Goal: Task Accomplishment & Management: Use online tool/utility

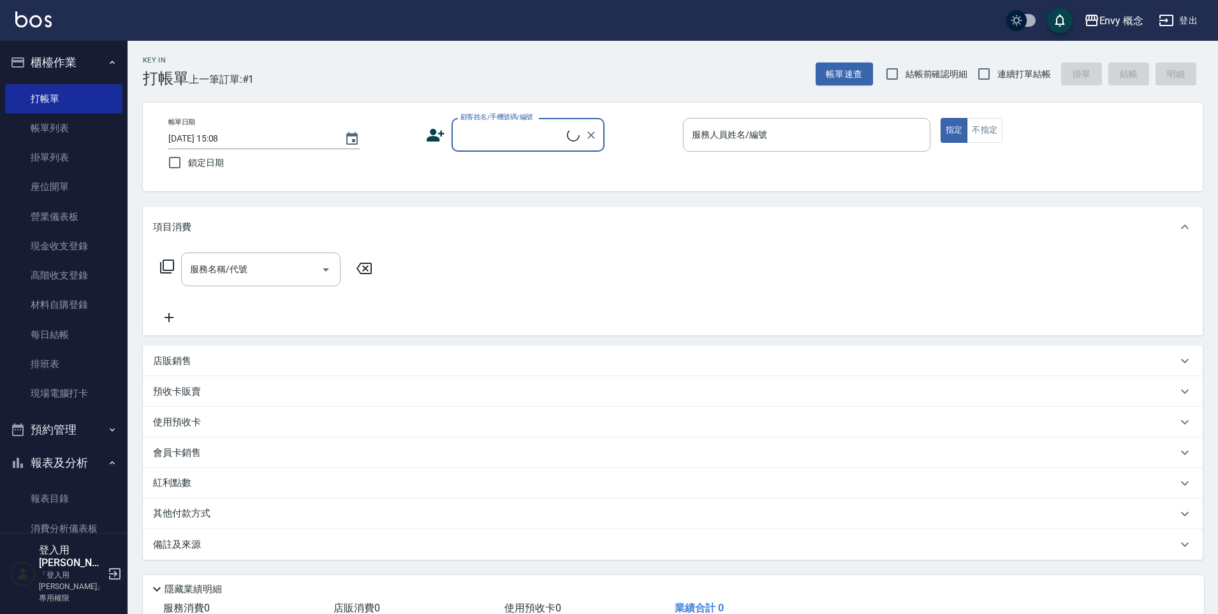
click at [511, 133] on input "顧客姓名/手機號碼/編號" at bounding box center [512, 135] width 110 height 22
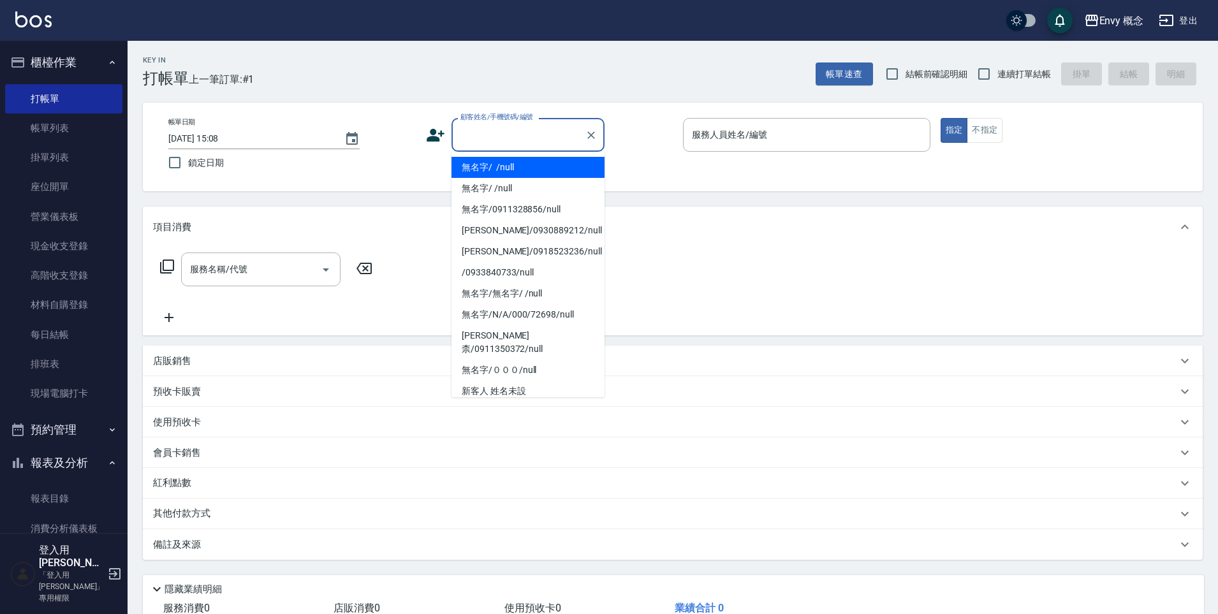
drag, startPoint x: 520, startPoint y: 167, endPoint x: 759, endPoint y: 137, distance: 240.3
click at [520, 168] on li "無名字/ /null" at bounding box center [527, 167] width 153 height 21
type input "無名字/ /null"
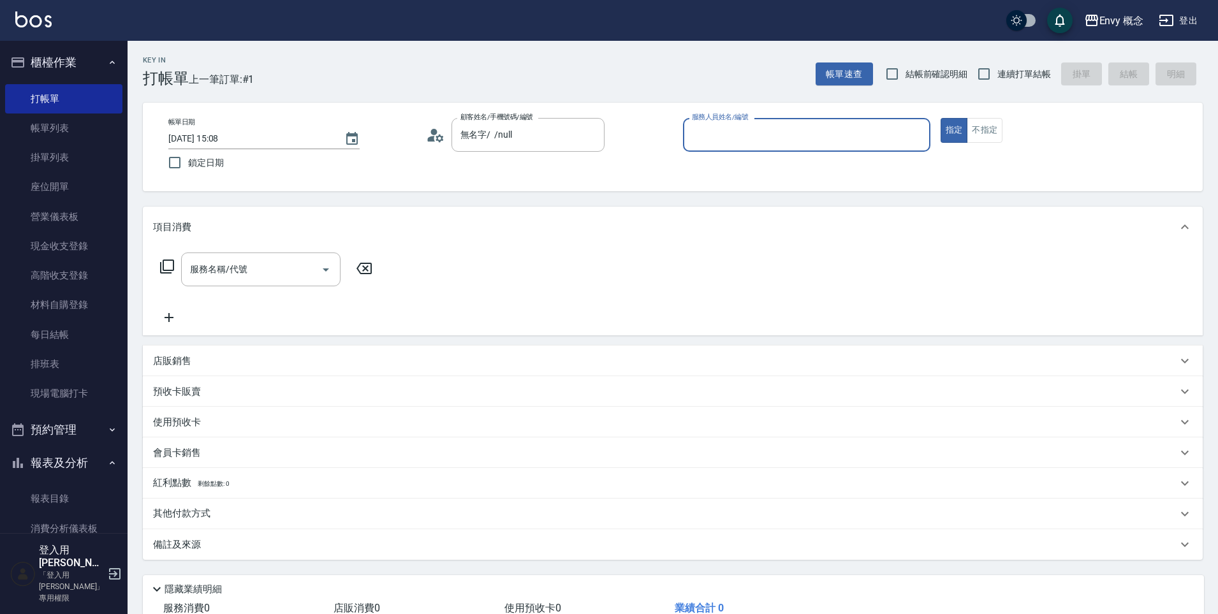
click at [757, 131] on input "服務人員姓名/編號" at bounding box center [807, 135] width 236 height 22
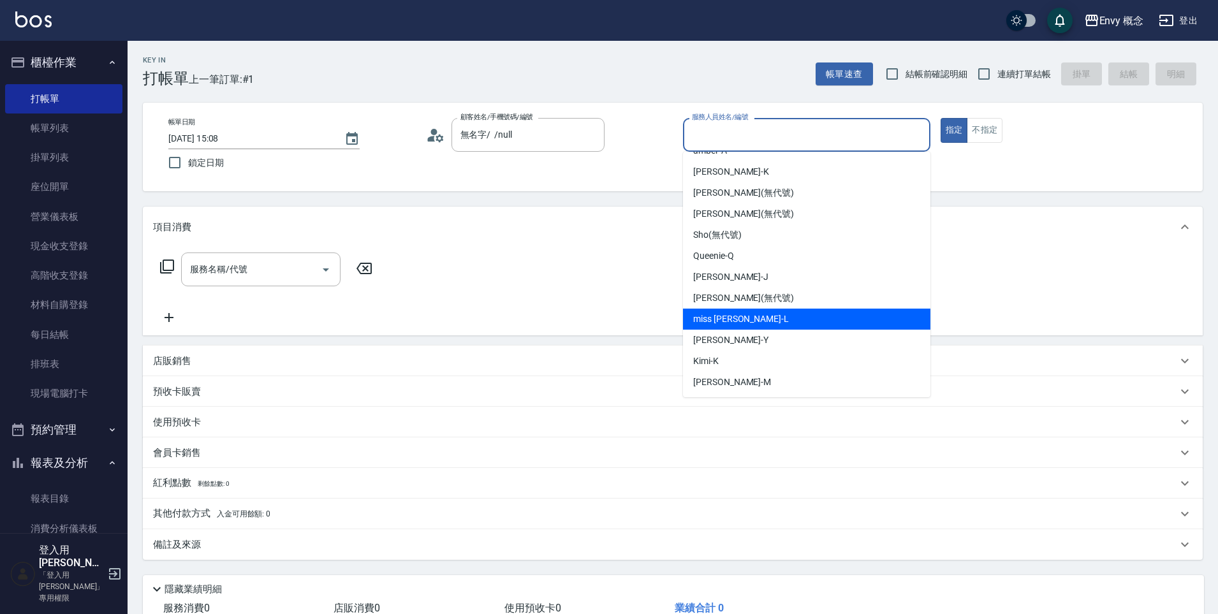
scroll to position [80, 0]
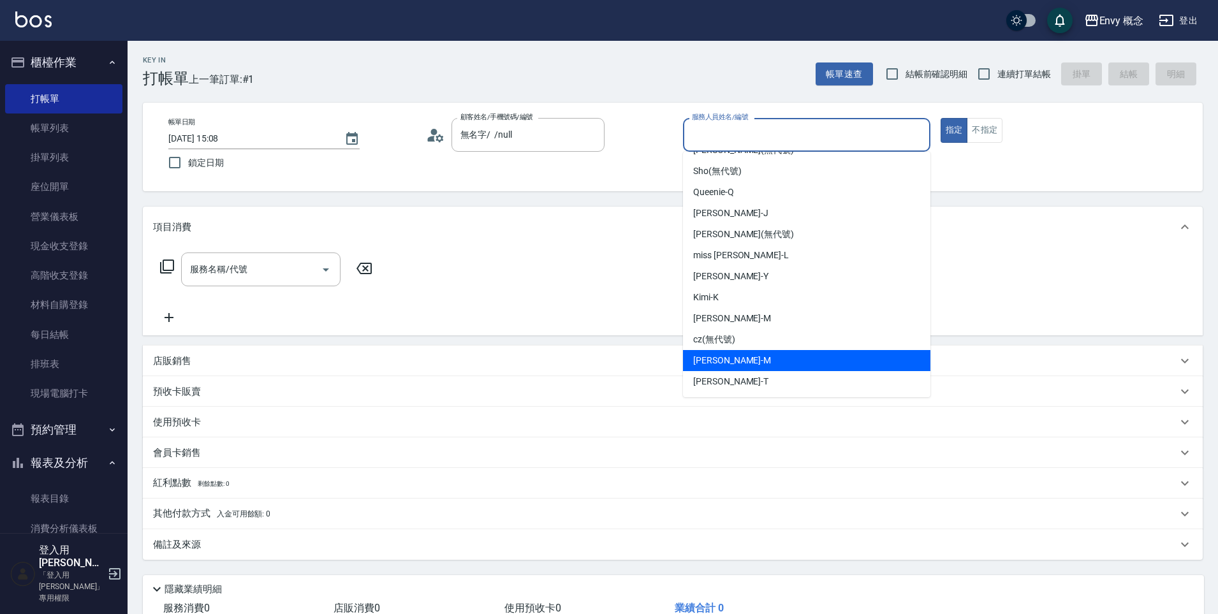
click at [757, 361] on div "[PERSON_NAME]" at bounding box center [806, 360] width 247 height 21
type input "[PERSON_NAME]"
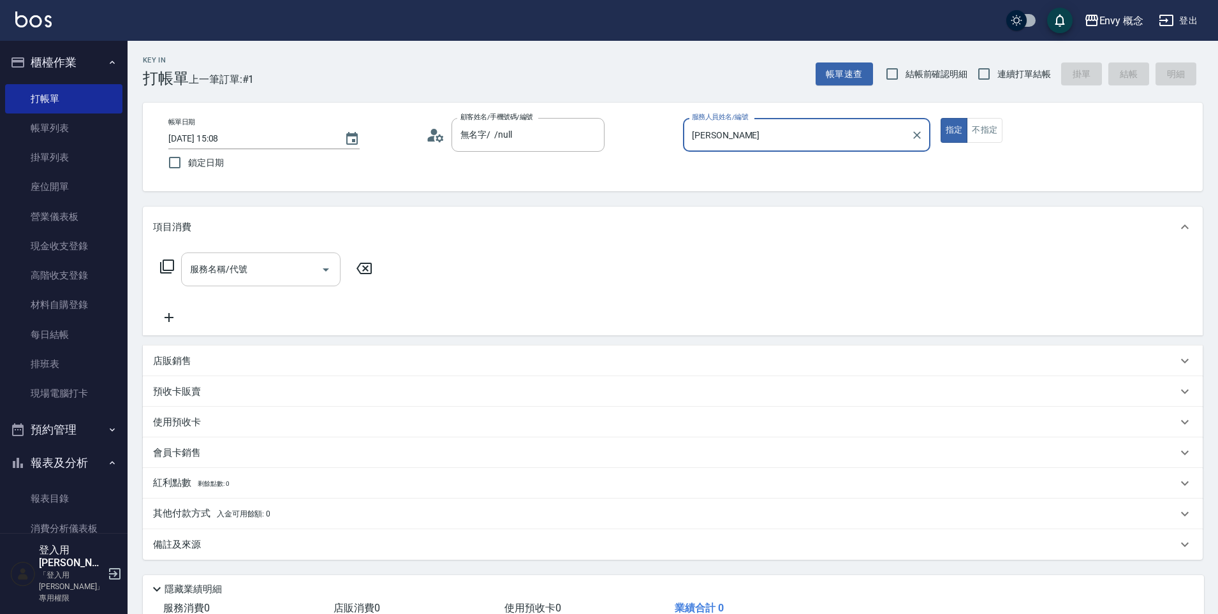
click at [295, 266] on input "服務名稱/代號" at bounding box center [251, 269] width 129 height 22
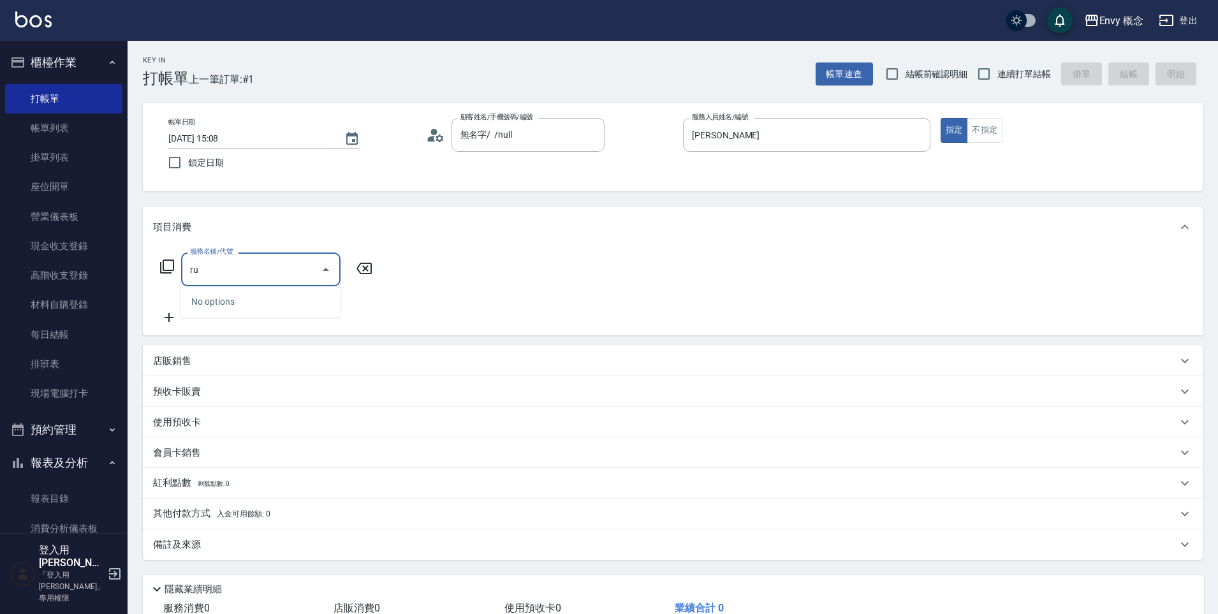
type input "r"
type input "u"
click at [325, 292] on span "201 剪髮 - 700" at bounding box center [260, 301] width 159 height 21
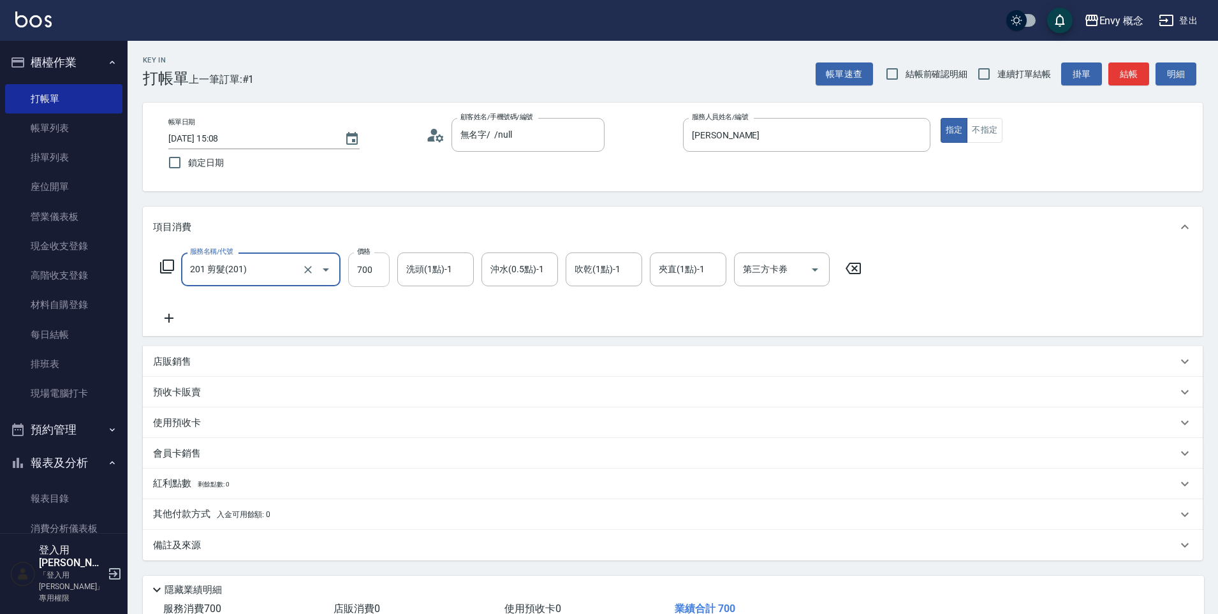
type input "201 剪髮(201)"
click at [379, 266] on input "700" at bounding box center [368, 269] width 41 height 34
type input "800"
click at [291, 516] on div "其他付款方式 入金可用餘額: 0" at bounding box center [665, 514] width 1024 height 14
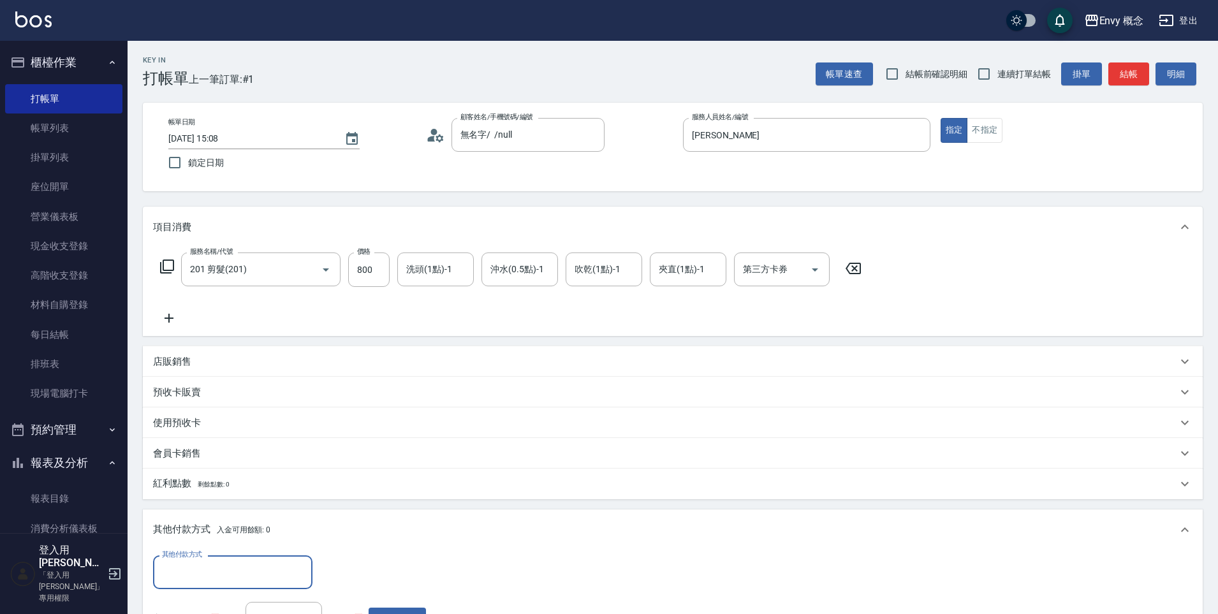
scroll to position [0, 0]
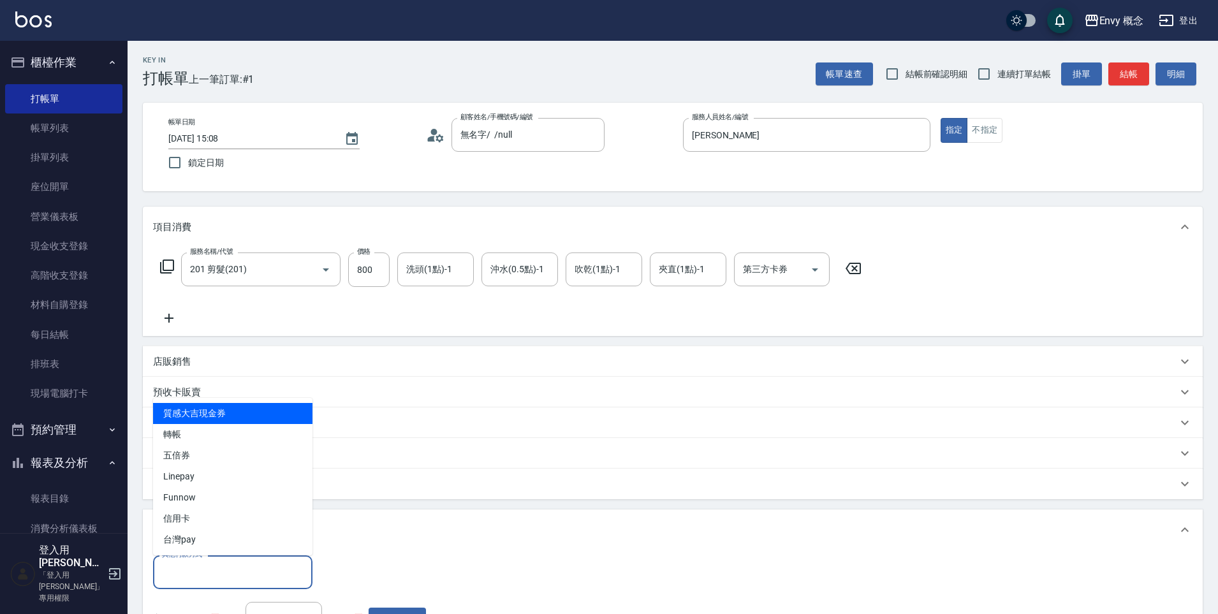
click at [275, 585] on div "其他付款方式" at bounding box center [232, 572] width 159 height 34
click at [267, 573] on input "其他付款方式" at bounding box center [233, 572] width 148 height 22
click at [245, 439] on span "轉帳" at bounding box center [232, 434] width 159 height 21
type input "轉帳"
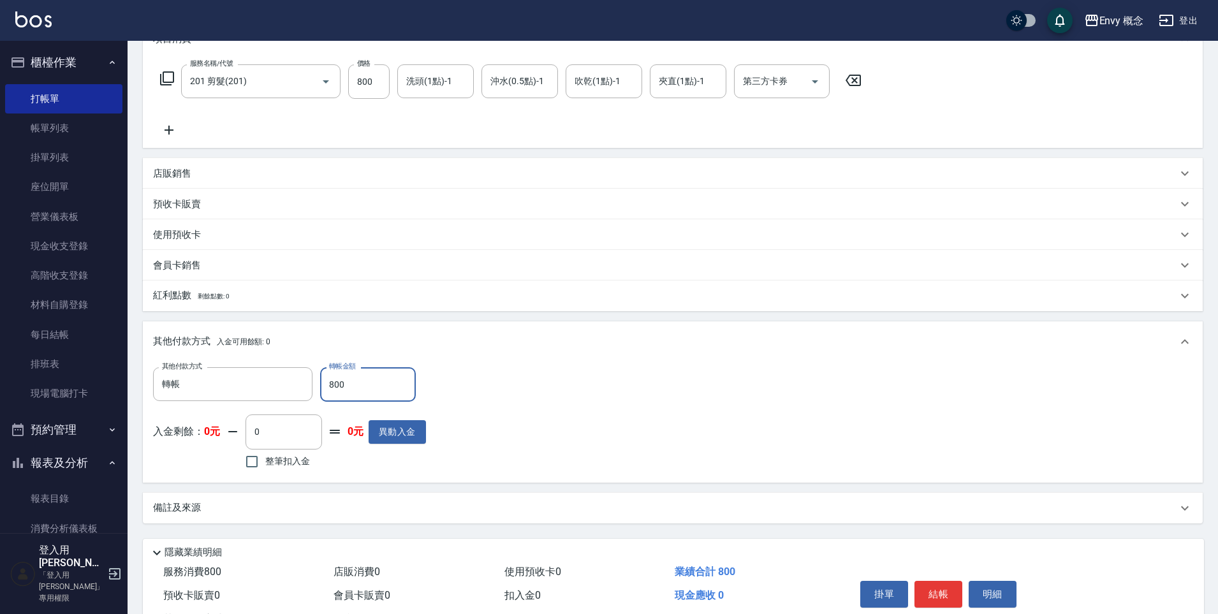
scroll to position [242, 0]
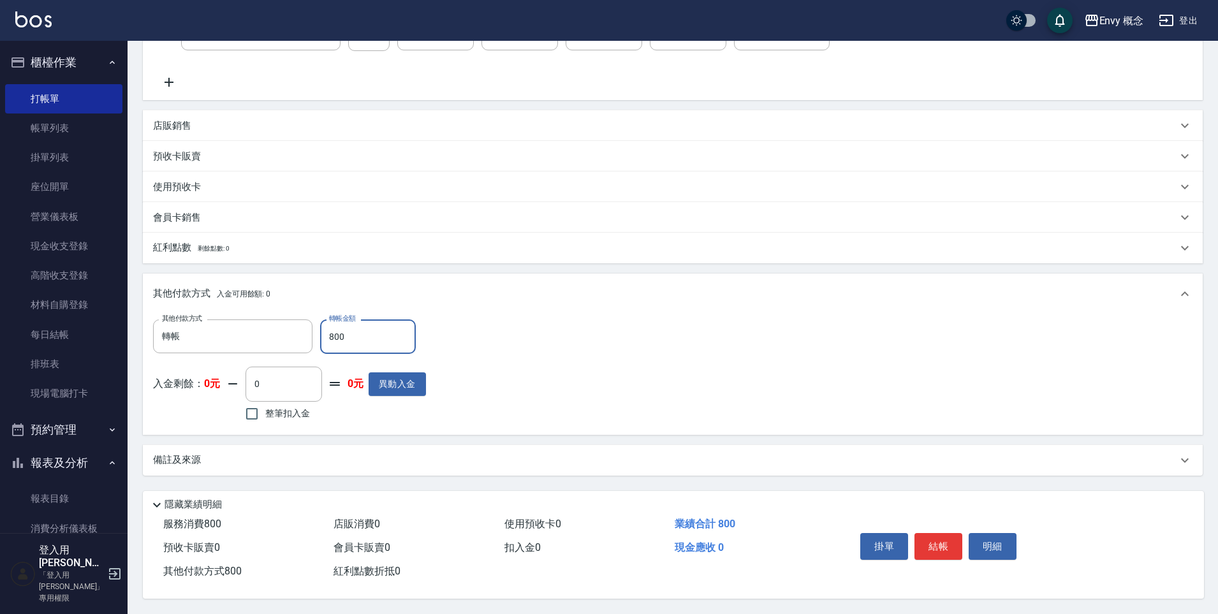
type input "800"
click at [938, 539] on button "結帳" at bounding box center [938, 546] width 48 height 27
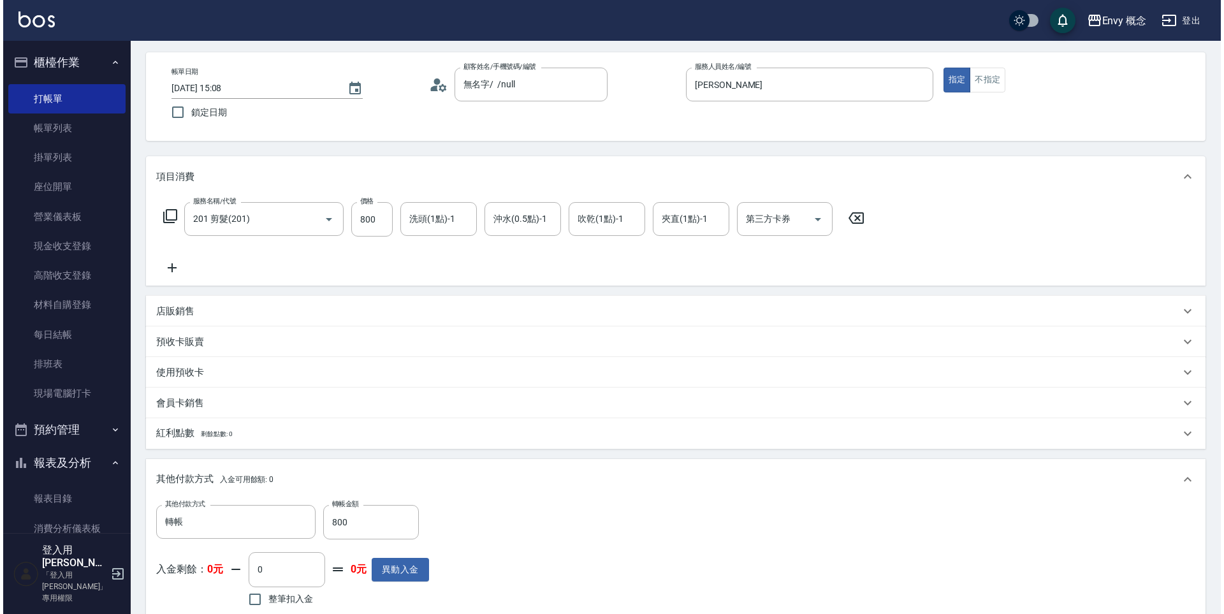
scroll to position [0, 0]
